Goal: Task Accomplishment & Management: Use online tool/utility

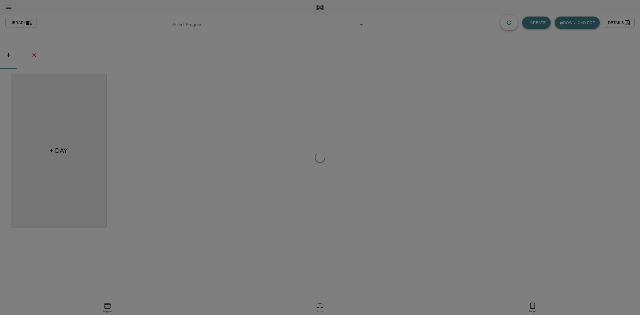
click at [227, 27] on div at bounding box center [320, 157] width 640 height 315
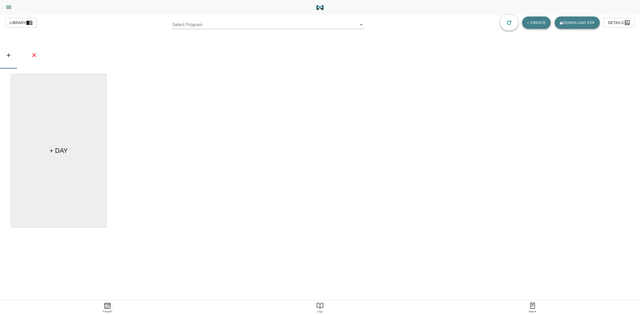
click at [227, 27] on body "[PERSON_NAME] Trainer Trainer Dashboard Program Builder Athlete Report One Rep …" at bounding box center [320, 172] width 640 height 345
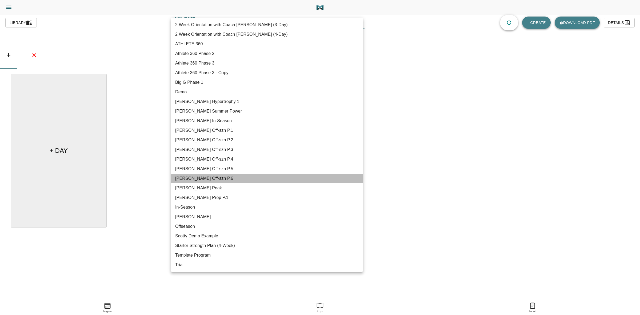
click at [220, 177] on li "Graham Off-szn P.6" at bounding box center [267, 179] width 192 height 10
type input "616"
type input "Graham Off-szn P.6"
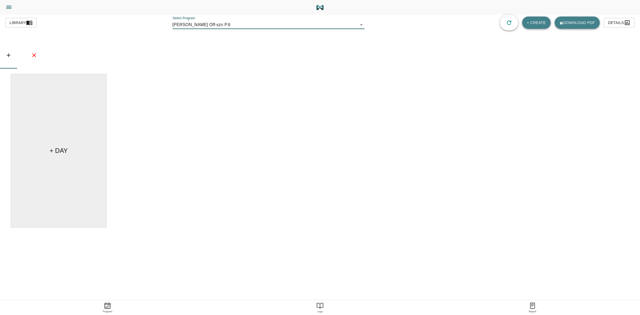
click at [358, 24] on body "Tylor Henry Trainer Trainer Dashboard Program Builder Athlete Report One Rep Ma…" at bounding box center [320, 172] width 640 height 345
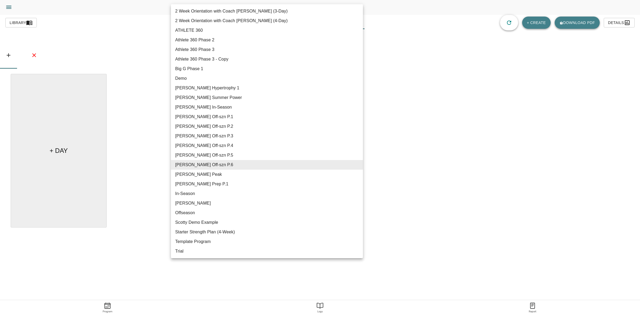
click at [215, 97] on li "Garron Summer Power" at bounding box center [267, 98] width 192 height 10
type input "617"
type input "Garron Summer Power"
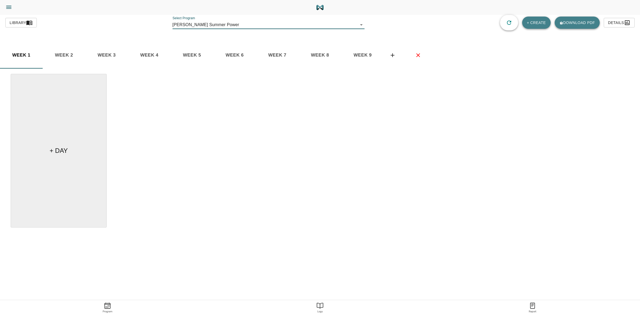
click at [364, 59] on span "week 9" at bounding box center [363, 55] width 36 height 8
